Goal: Navigation & Orientation: Find specific page/section

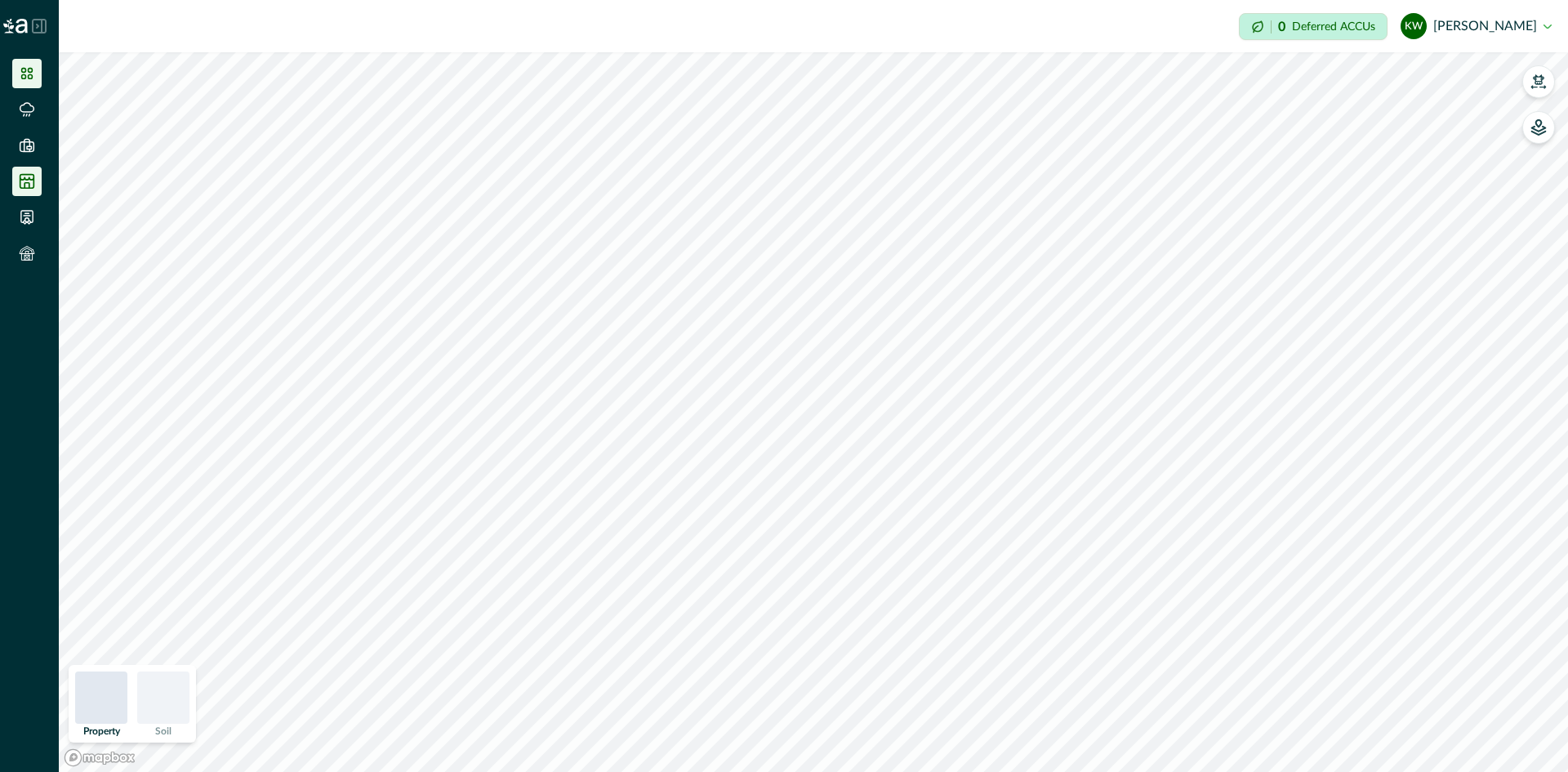
click at [30, 186] on icon at bounding box center [27, 181] width 16 height 16
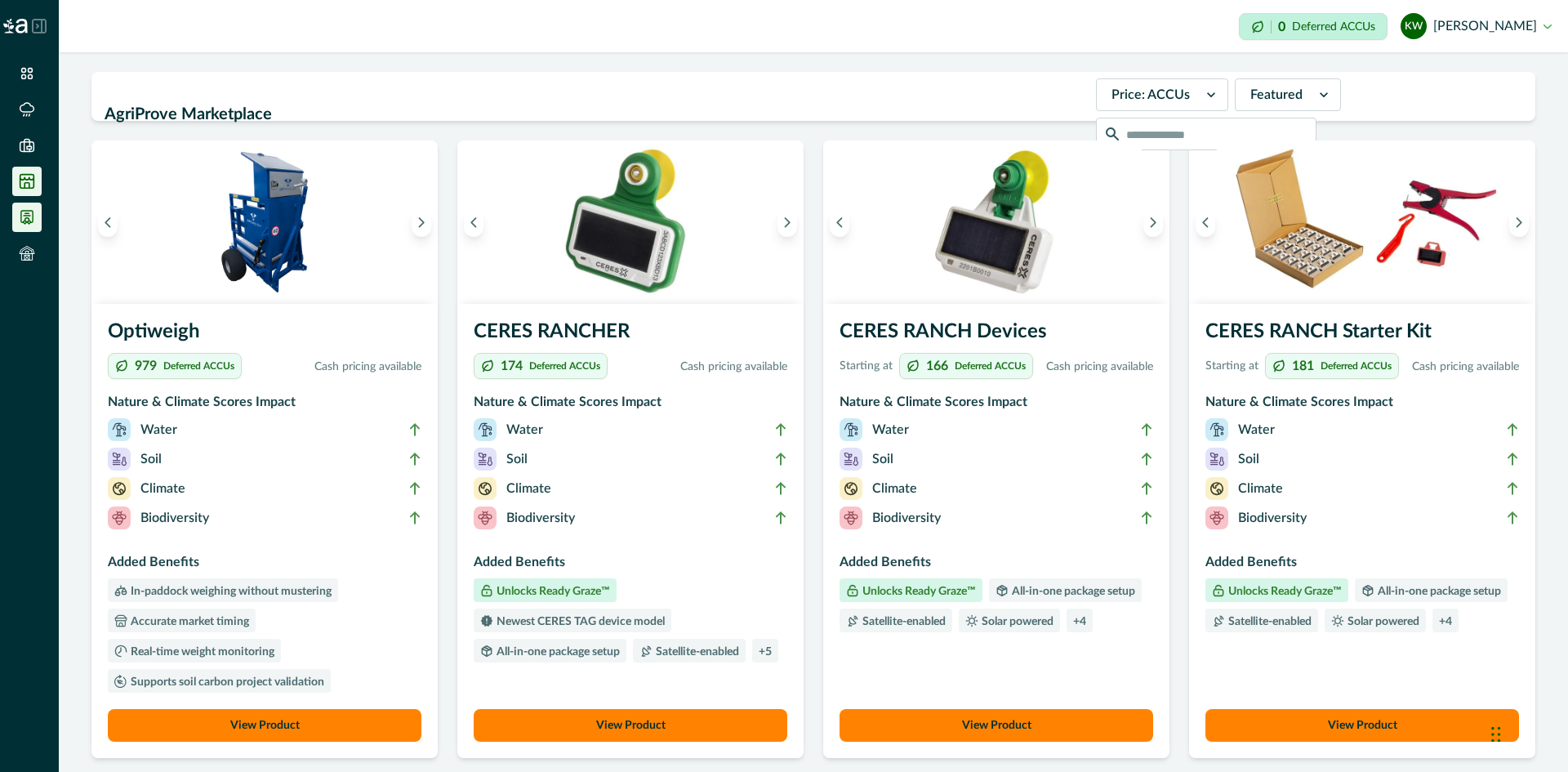
click at [28, 220] on icon at bounding box center [27, 217] width 16 height 16
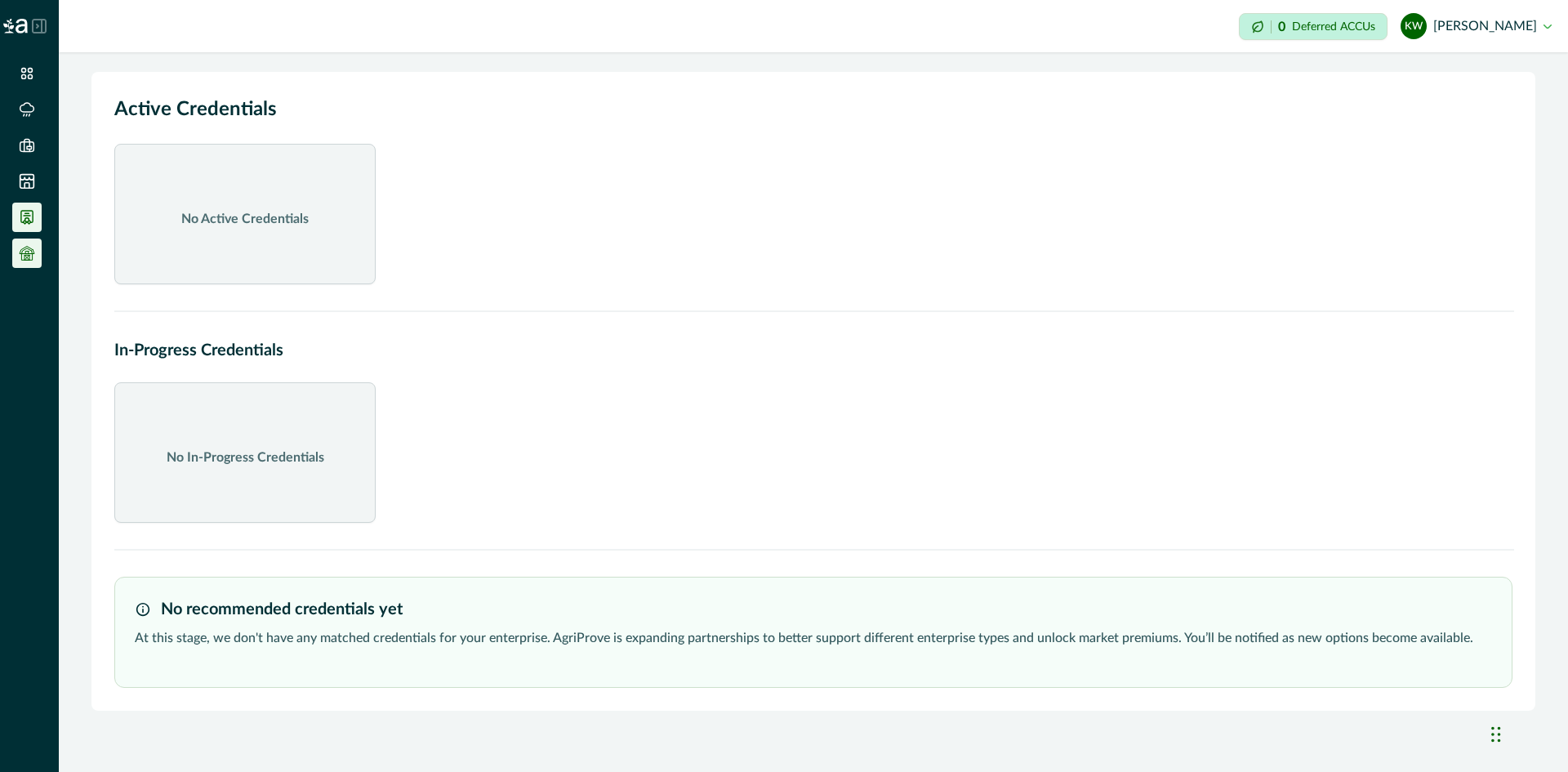
click at [29, 256] on icon at bounding box center [27, 258] width 5 height 5
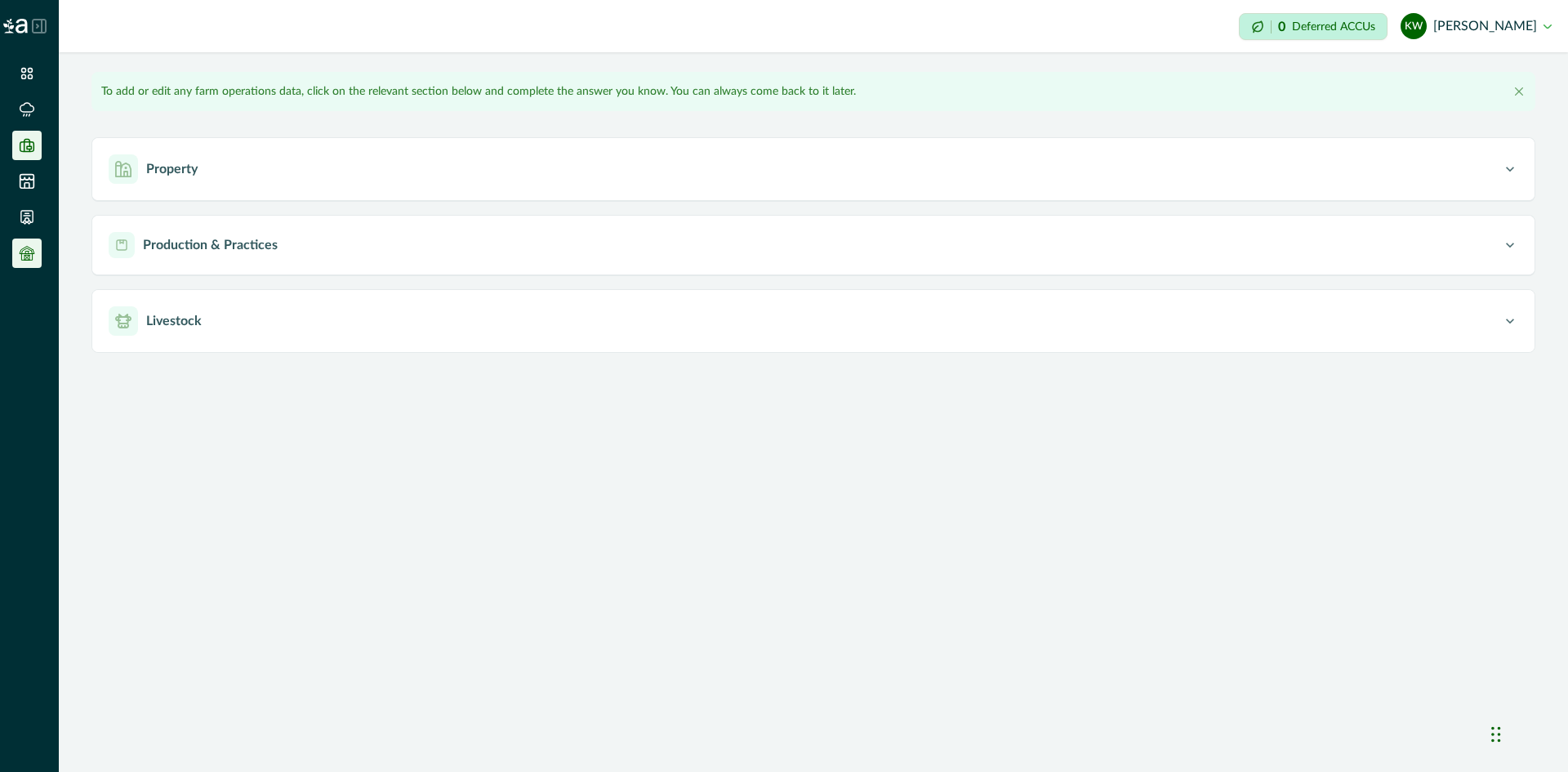
click at [26, 151] on icon at bounding box center [27, 145] width 14 height 12
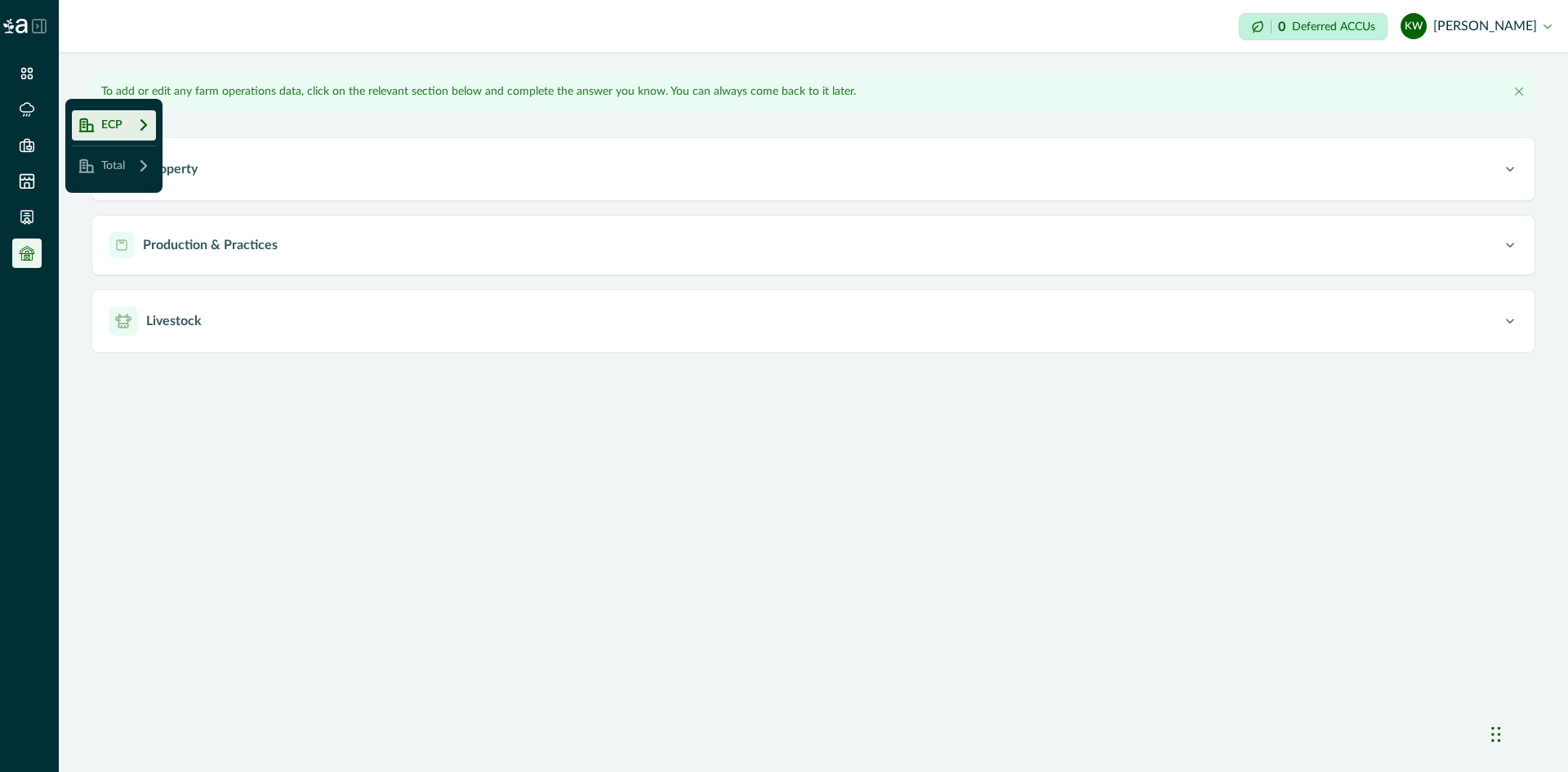
click at [12, 74] on ul "ECP Total" at bounding box center [29, 166] width 58 height 216
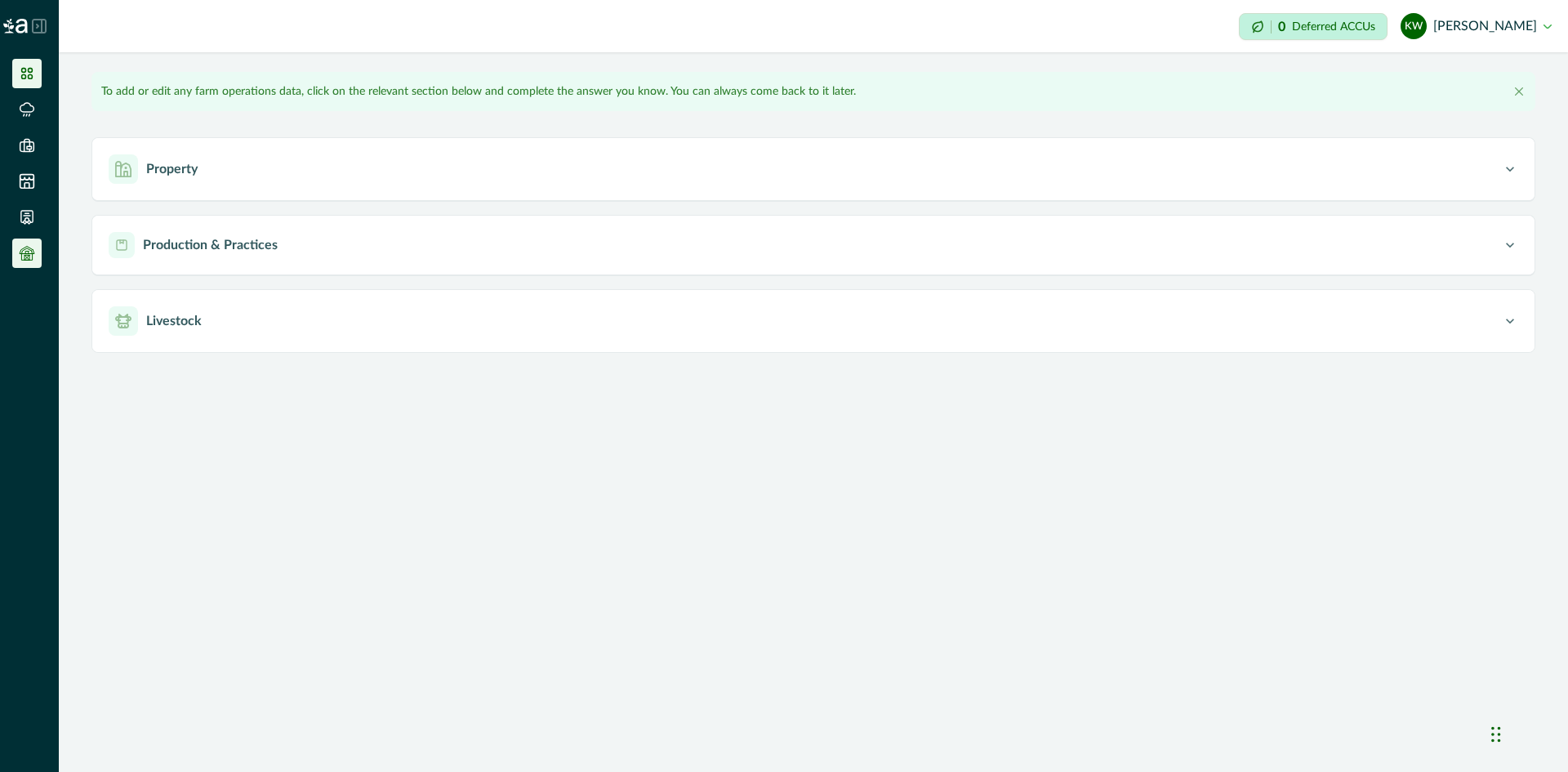
click at [24, 78] on icon at bounding box center [27, 73] width 12 height 12
